Goal: Task Accomplishment & Management: Manage account settings

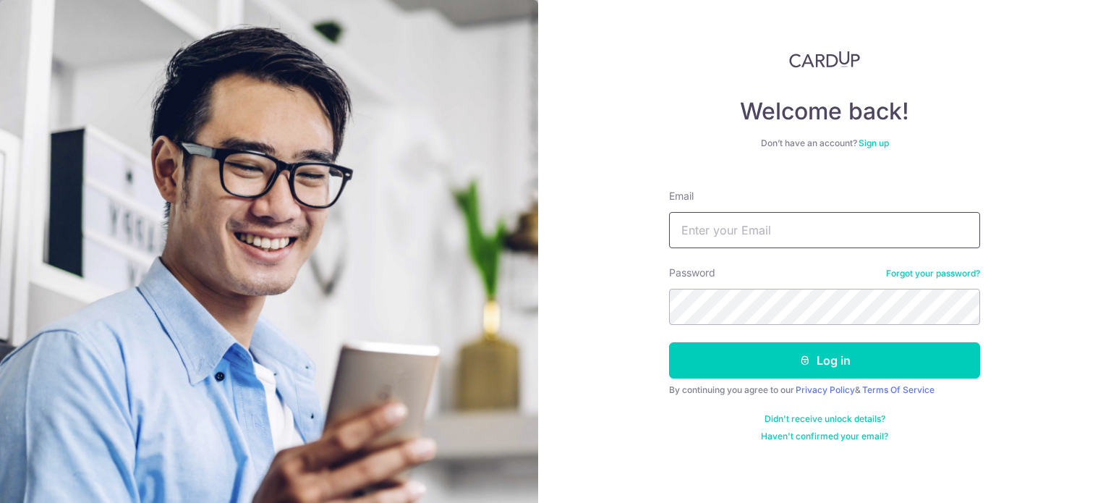
click at [703, 218] on input "Email" at bounding box center [824, 230] width 311 height 36
type input "[EMAIL_ADDRESS][DOMAIN_NAME]"
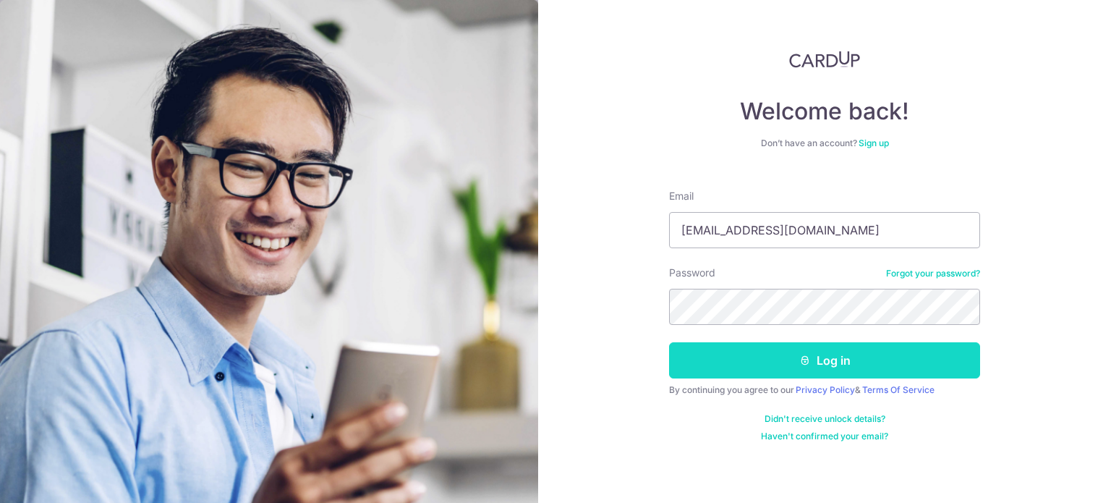
click at [772, 375] on button "Log in" at bounding box center [824, 360] width 311 height 36
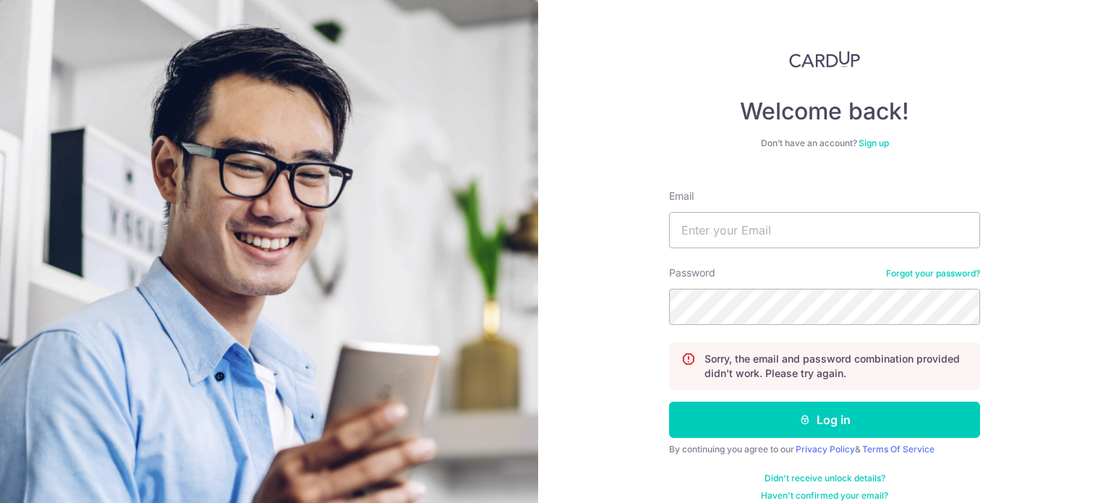
drag, startPoint x: 1024, startPoint y: 139, endPoint x: 1018, endPoint y: 39, distance: 100.0
click at [1001, 55] on div "Welcome back! Don’t have an account? Sign up Email Password Forgot your passwor…" at bounding box center [824, 251] width 573 height 503
